Goal: Check status: Check status

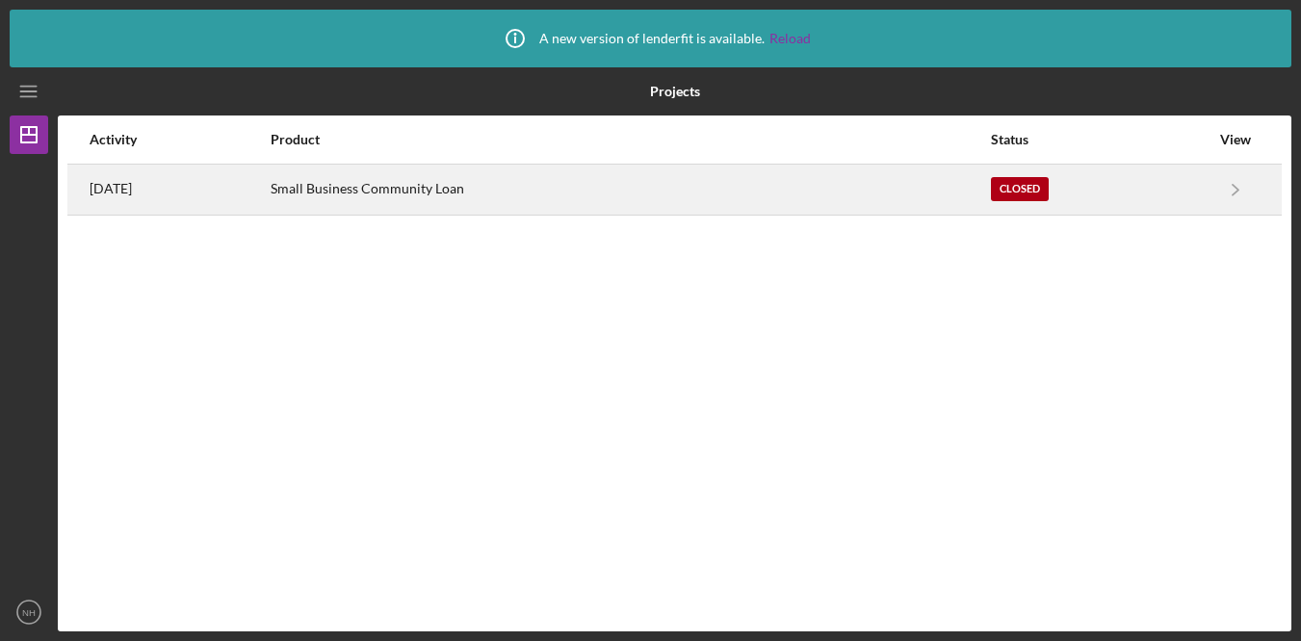
click at [710, 205] on div "Small Business Community Loan" at bounding box center [630, 190] width 718 height 48
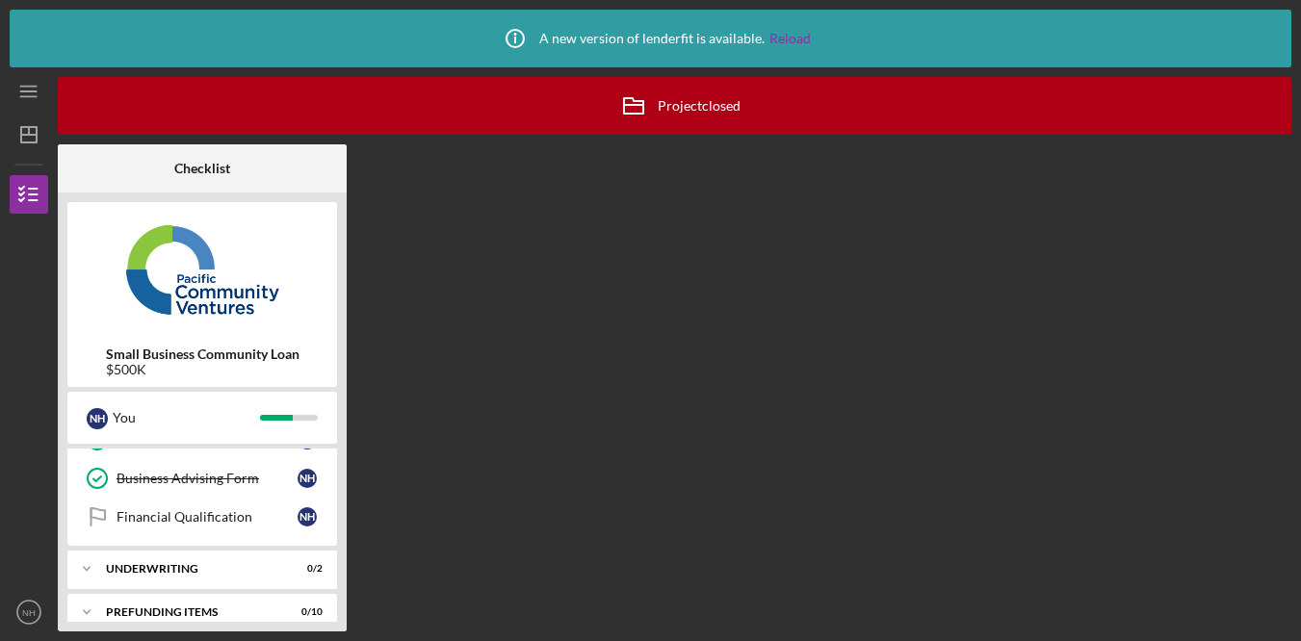
scroll to position [516, 0]
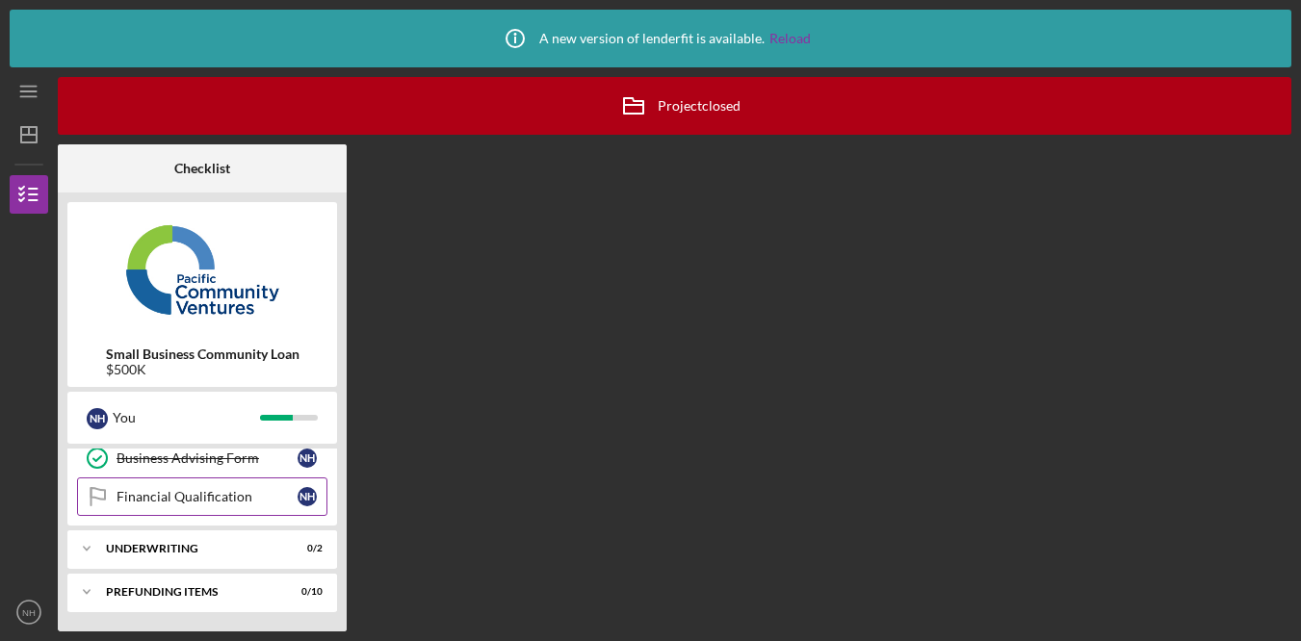
click at [246, 511] on link "Financial Qualification Financial Qualification N H" at bounding box center [202, 497] width 250 height 39
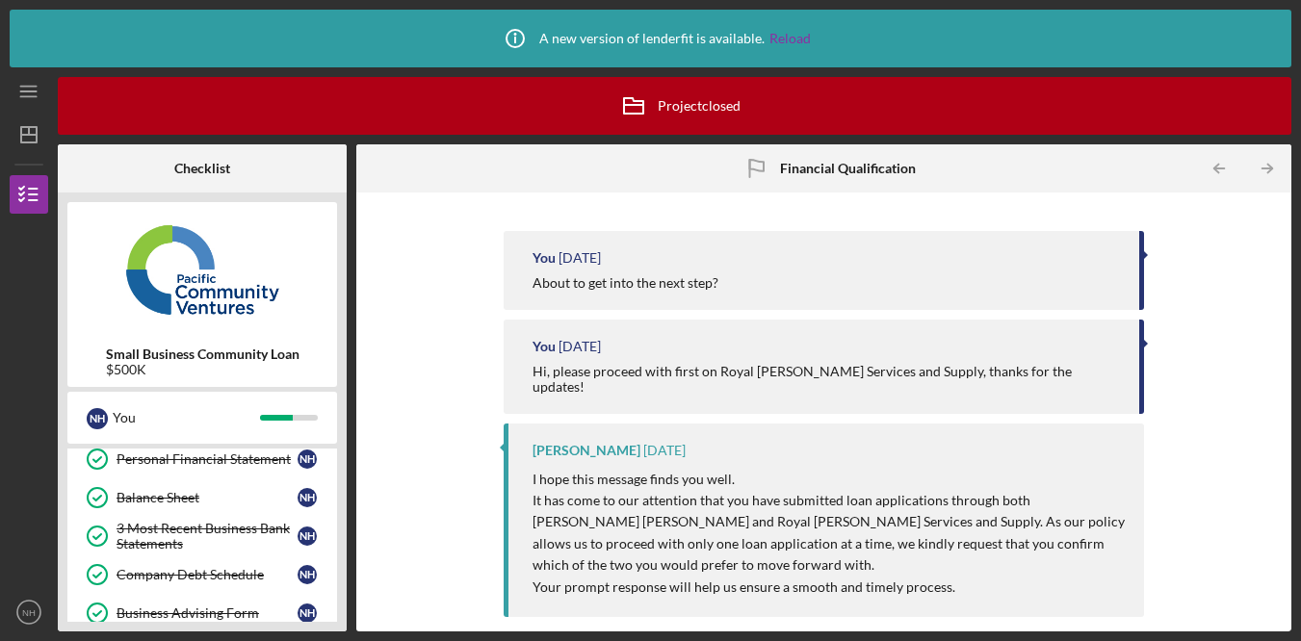
scroll to position [516, 0]
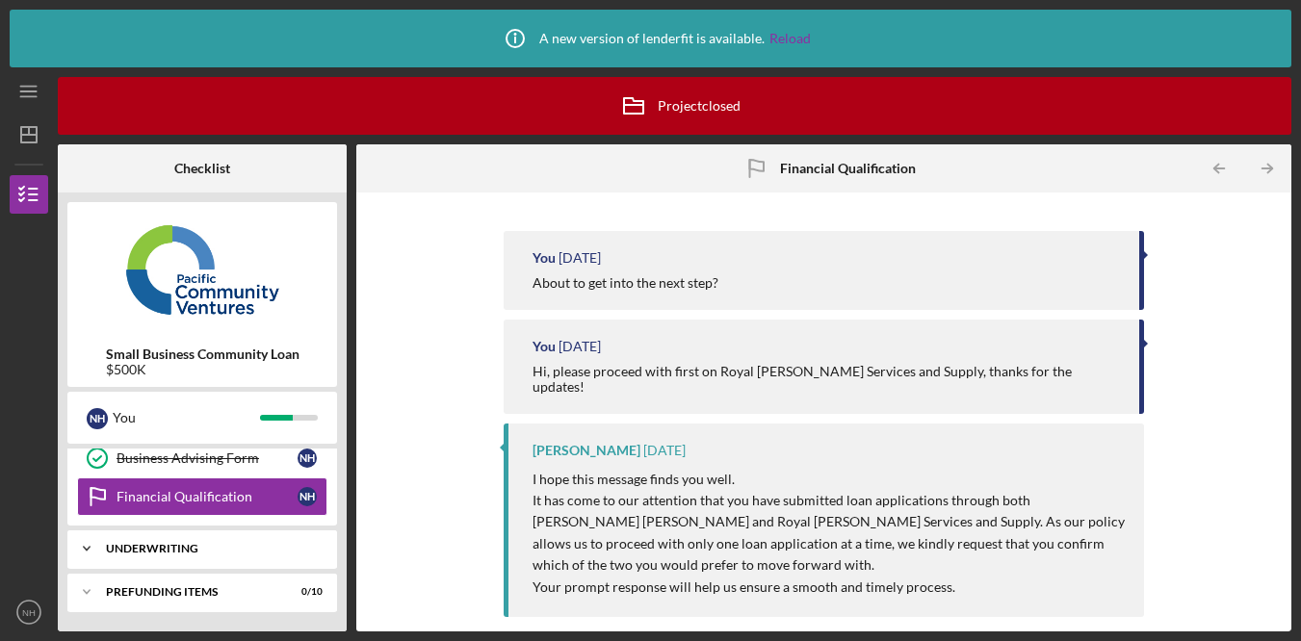
click at [266, 554] on div "Underwriting" at bounding box center [209, 549] width 207 height 12
click at [238, 584] on div "Indicative Terms Sheet" at bounding box center [207, 589] width 181 height 15
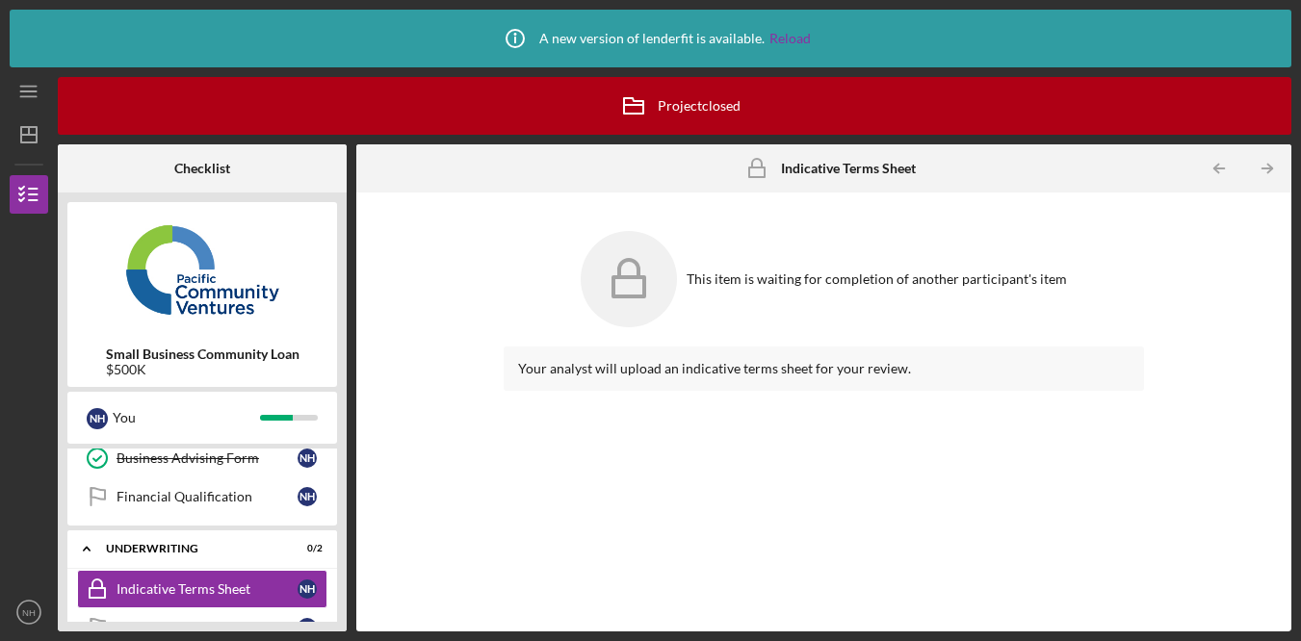
click at [490, 430] on div "This item is waiting for completion of another participant's item Your analyst …" at bounding box center [824, 412] width 916 height 420
click at [33, 613] on text "NH" at bounding box center [28, 613] width 13 height 11
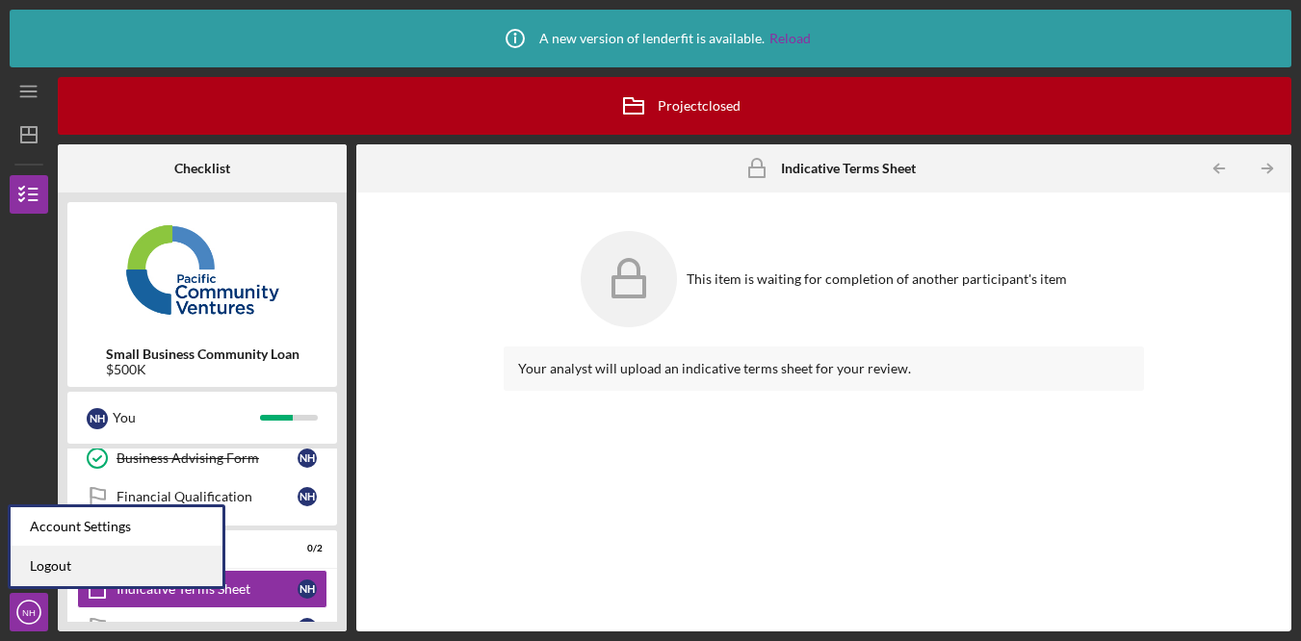
click at [95, 568] on link "Logout" at bounding box center [117, 566] width 212 height 39
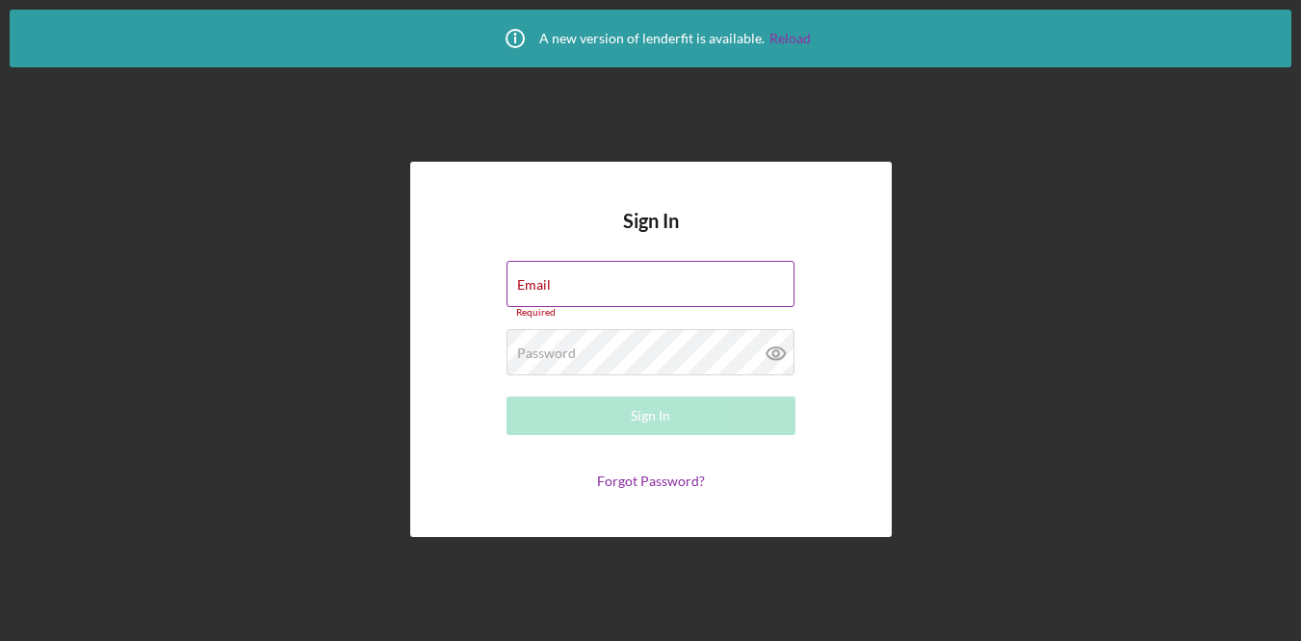
type input "[EMAIL_ADDRESS][PERSON_NAME][DOMAIN_NAME]"
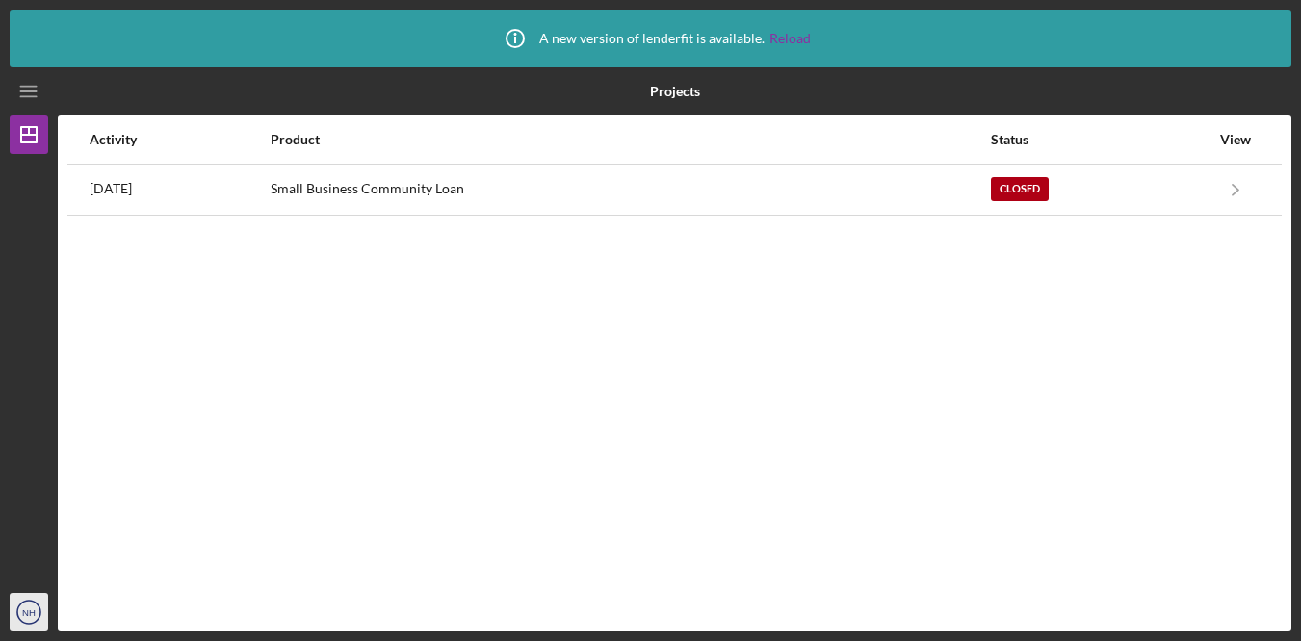
click at [36, 625] on icon "NH" at bounding box center [29, 612] width 39 height 48
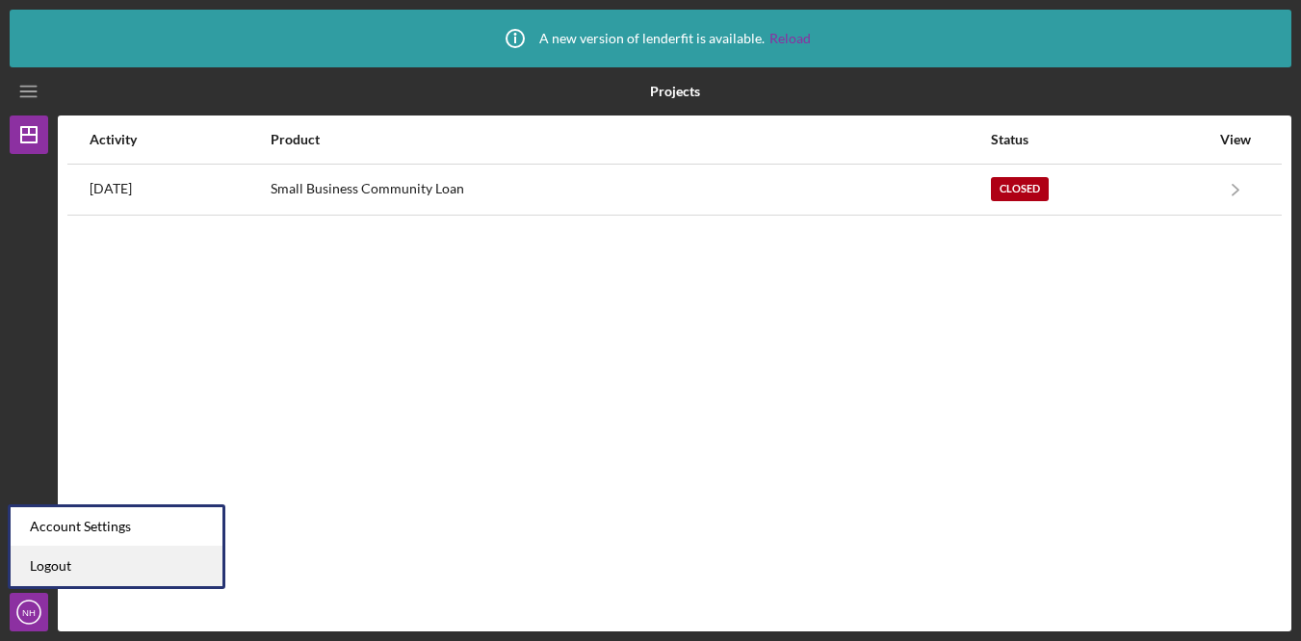
click at [83, 578] on link "Logout" at bounding box center [117, 566] width 212 height 39
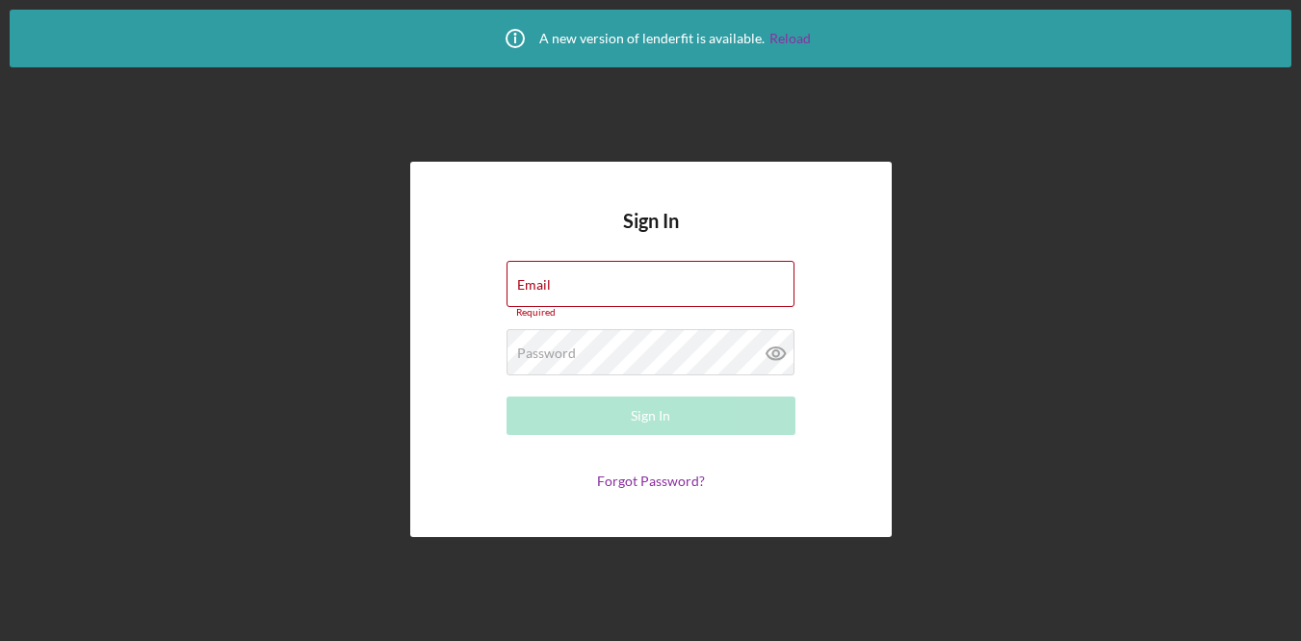
type input "[EMAIL_ADDRESS][DOMAIN_NAME]"
